Goal: Find specific page/section: Find specific page/section

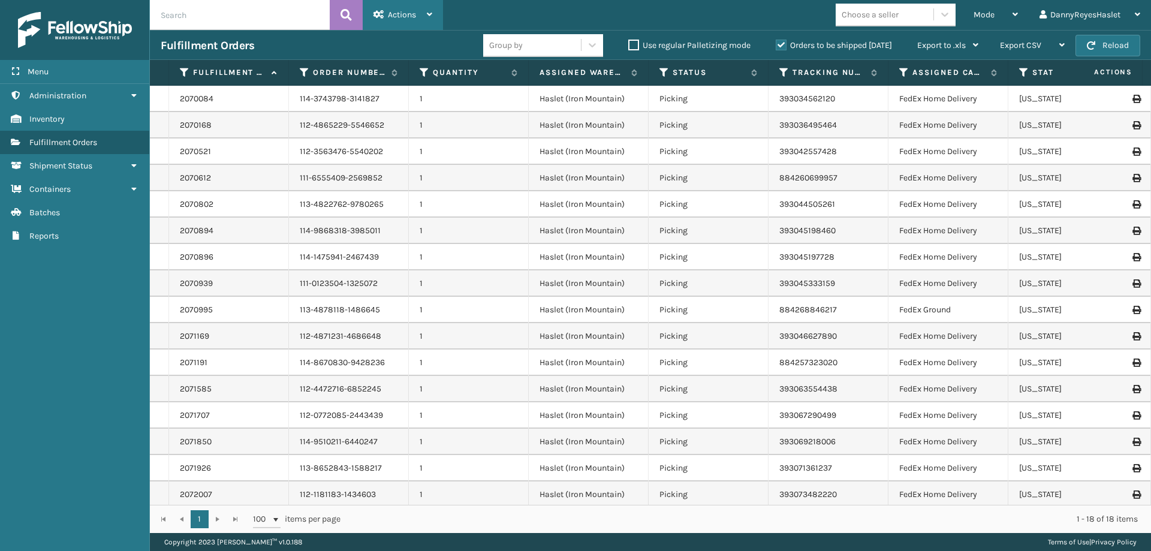
click at [411, 12] on span "Actions" at bounding box center [402, 15] width 28 height 10
click at [651, 14] on div "Mode Regular Mode Picking Mode Labeling Mode Exit Scan Mode Choose a seller Dan…" at bounding box center [797, 15] width 708 height 30
click at [91, 239] on link "Reports" at bounding box center [74, 235] width 149 height 23
click at [87, 213] on link "Batches" at bounding box center [74, 212] width 149 height 23
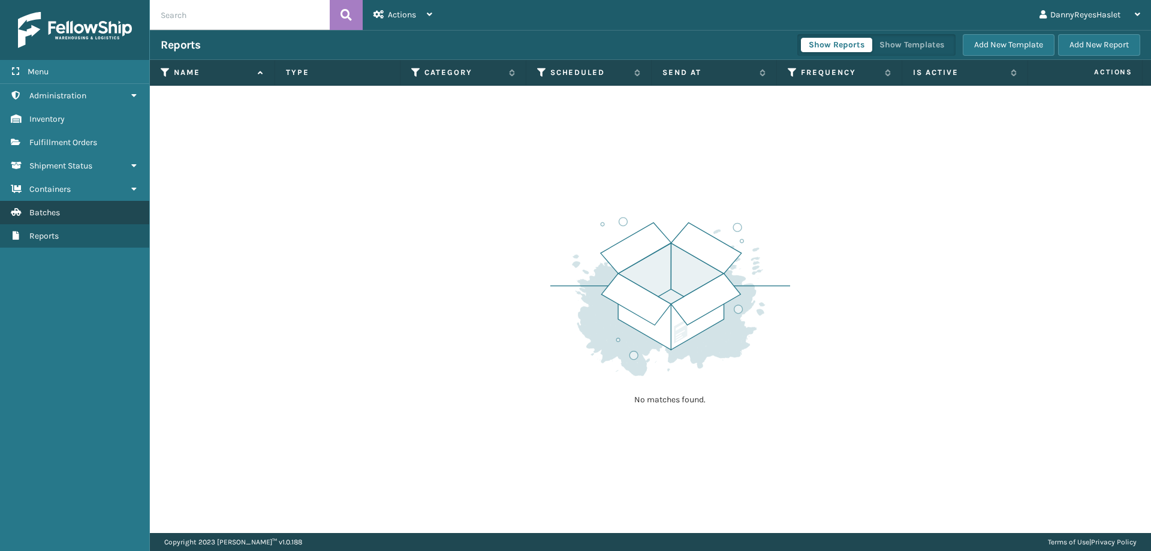
click at [86, 210] on link "Batches" at bounding box center [74, 212] width 149 height 23
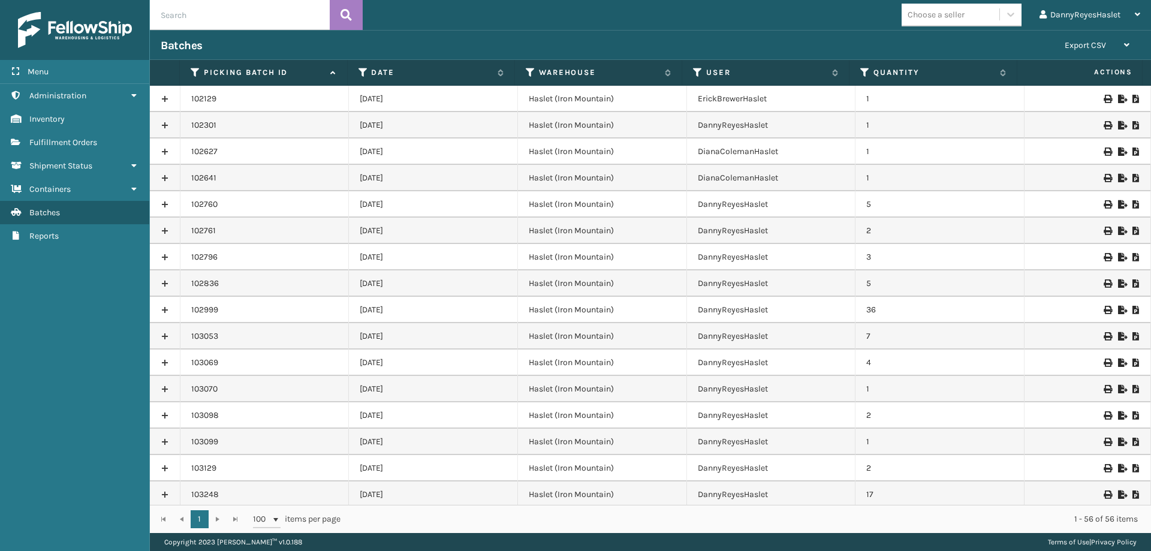
click at [252, 18] on input "text" at bounding box center [240, 15] width 180 height 30
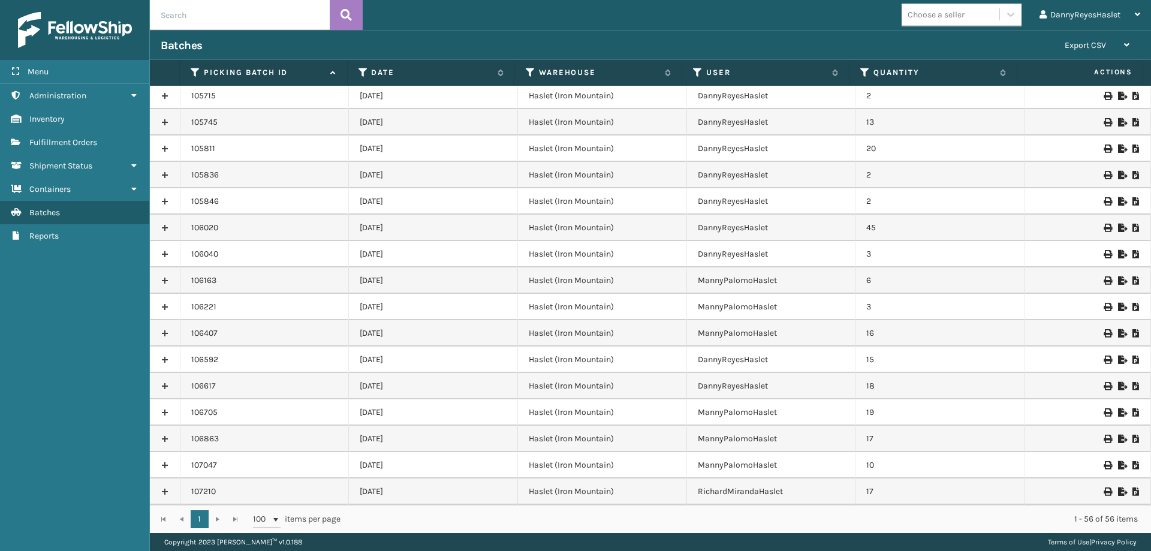
drag, startPoint x: 204, startPoint y: 492, endPoint x: 173, endPoint y: 490, distance: 31.2
click at [202, 492] on td "107210" at bounding box center [264, 491] width 169 height 26
click at [162, 489] on link at bounding box center [165, 491] width 30 height 19
click at [1104, 492] on icon at bounding box center [1107, 491] width 7 height 8
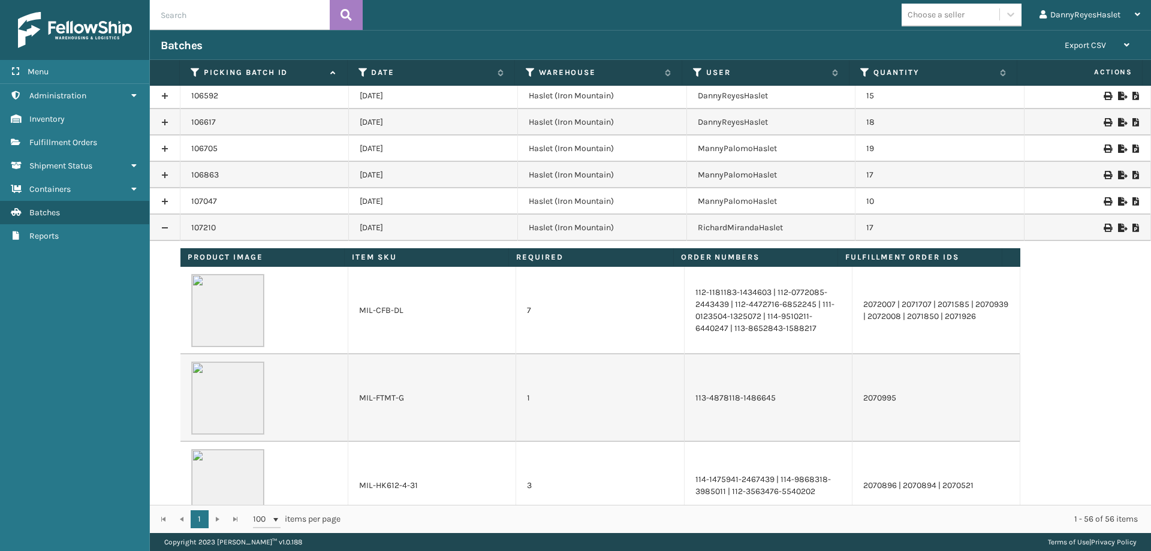
scroll to position [1321, 0]
click at [203, 231] on td "107210" at bounding box center [264, 228] width 169 height 26
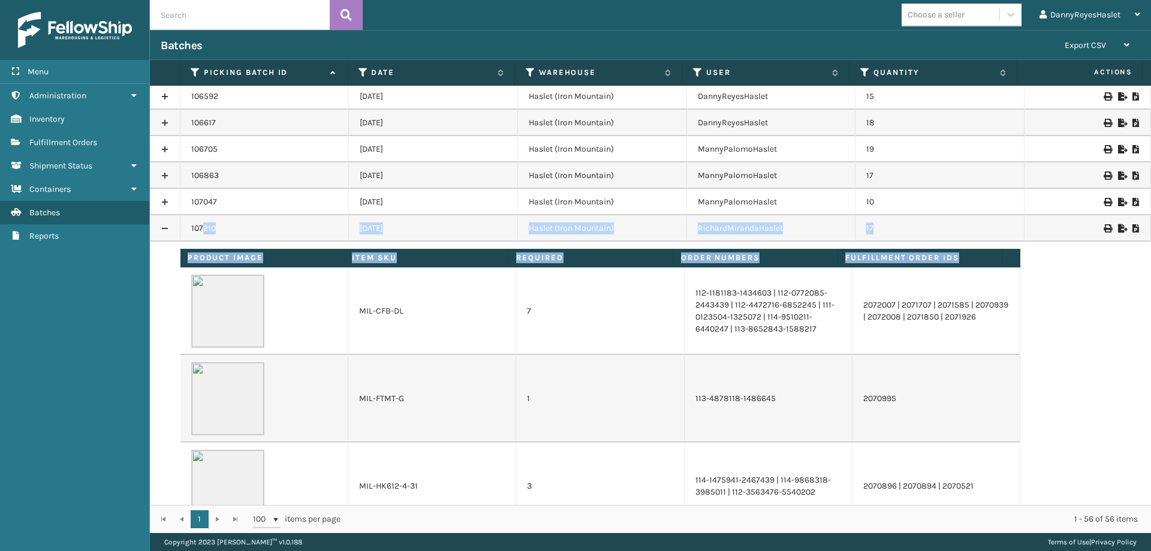
drag, startPoint x: 203, startPoint y: 228, endPoint x: 940, endPoint y: 239, distance: 736.9
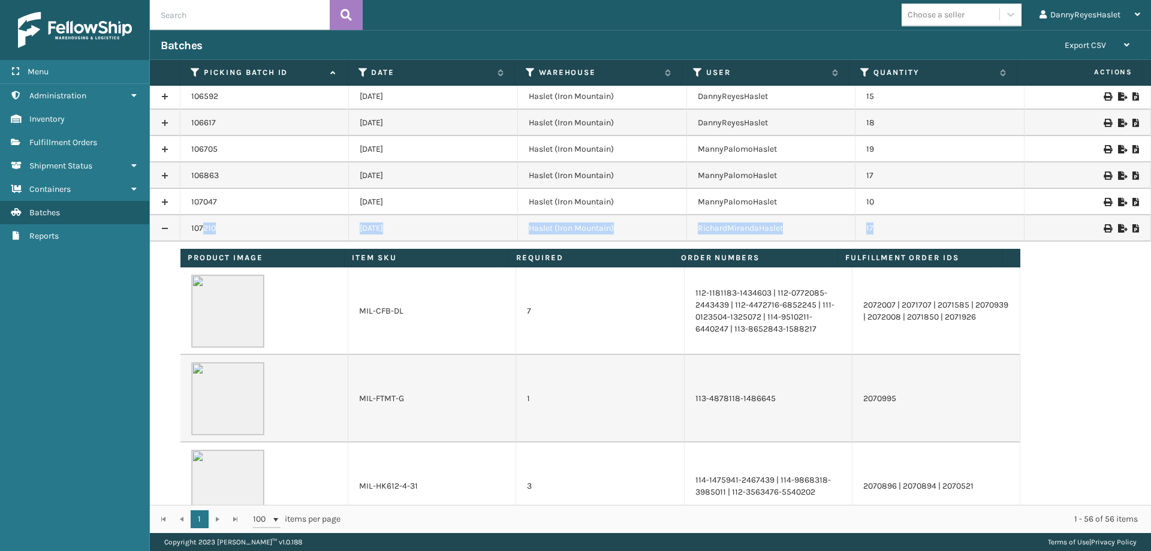
click at [898, 236] on td "17" at bounding box center [940, 228] width 169 height 26
drag, startPoint x: 590, startPoint y: 229, endPoint x: 466, endPoint y: 227, distance: 124.1
click at [562, 229] on td "Haslet (Iron Mountain)" at bounding box center [602, 228] width 169 height 26
drag, startPoint x: 466, startPoint y: 227, endPoint x: 427, endPoint y: 230, distance: 39.1
click at [444, 230] on td "[DATE]" at bounding box center [433, 228] width 169 height 26
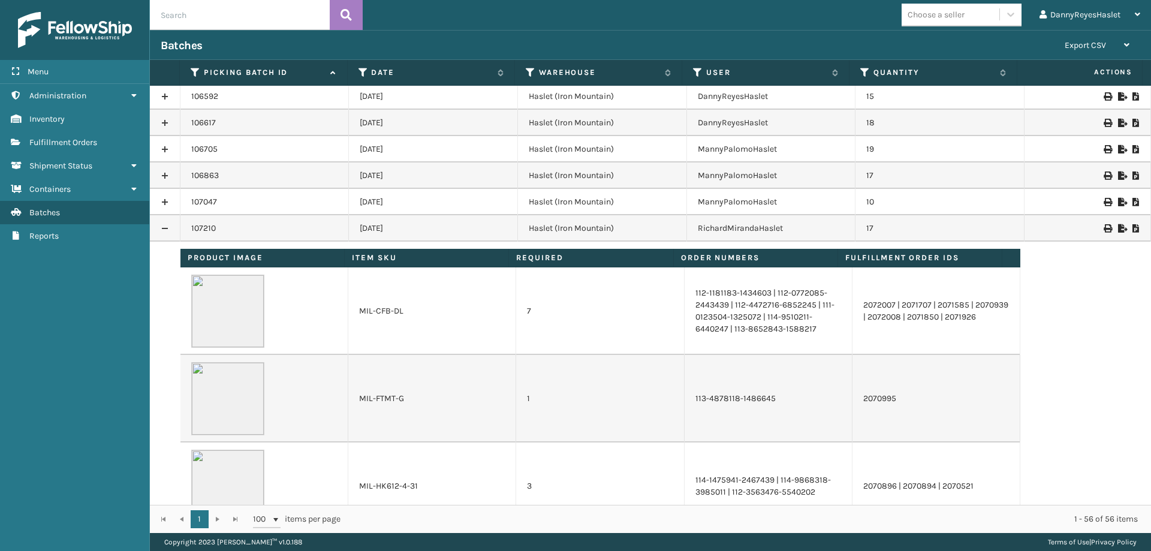
drag, startPoint x: 412, startPoint y: 230, endPoint x: 399, endPoint y: 230, distance: 13.8
click at [411, 230] on td "[DATE]" at bounding box center [433, 228] width 169 height 26
click at [1133, 230] on icon at bounding box center [1136, 228] width 7 height 8
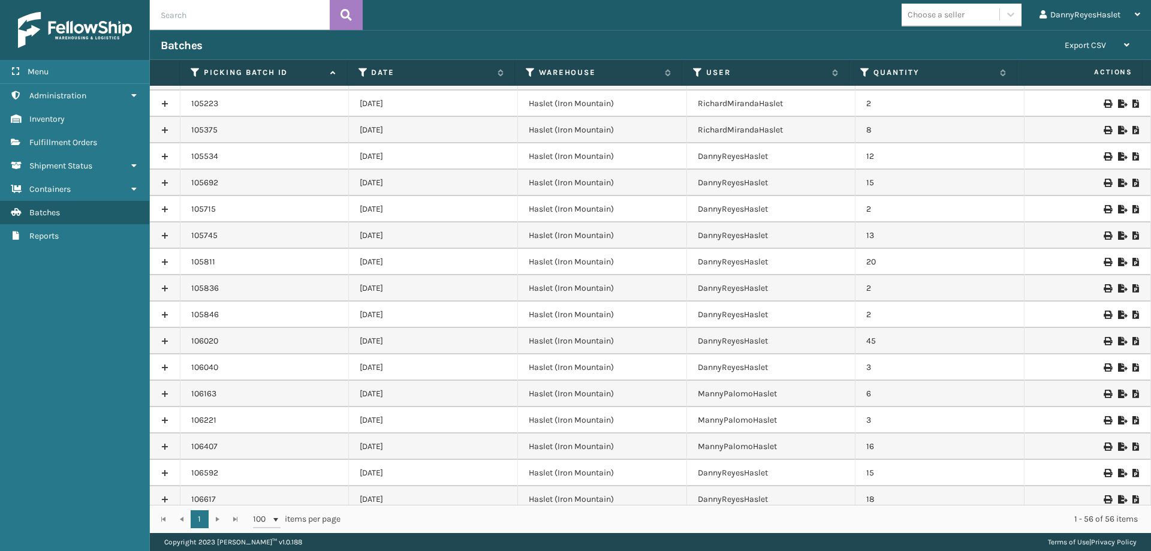
scroll to position [1058, 0]
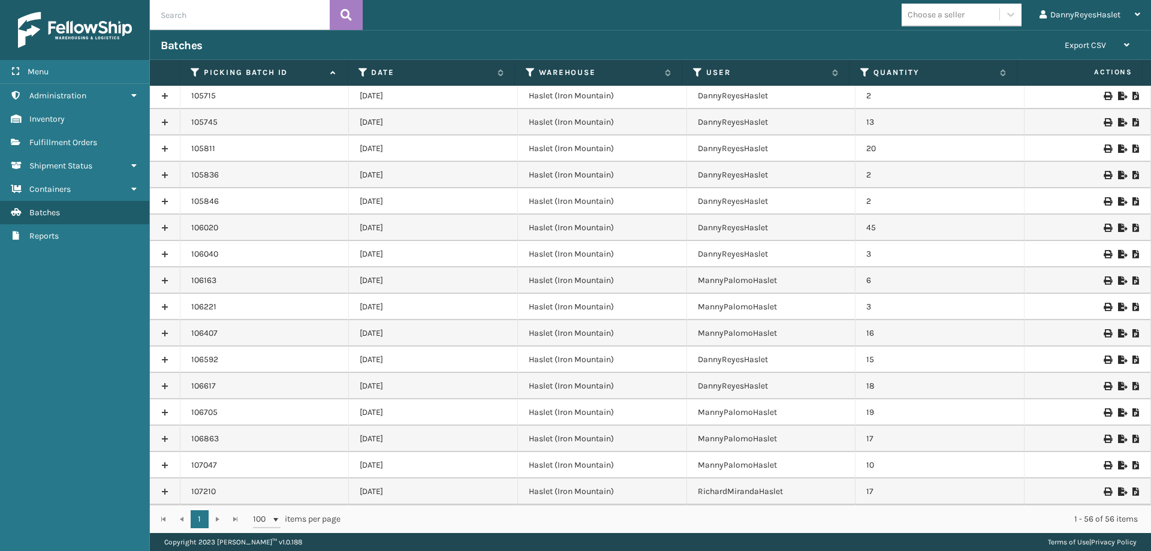
click at [1122, 492] on div at bounding box center [1087, 491] width 104 height 8
click at [1126, 496] on td at bounding box center [1088, 491] width 127 height 26
click at [1133, 492] on icon at bounding box center [1136, 491] width 7 height 8
